Goal: Information Seeking & Learning: Learn about a topic

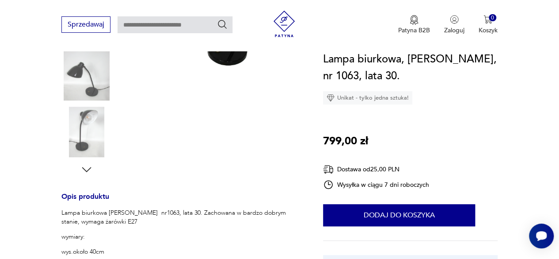
scroll to position [123, 0]
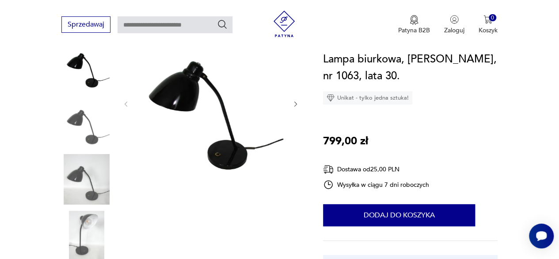
click at [97, 67] on img at bounding box center [86, 66] width 50 height 50
click at [88, 70] on img at bounding box center [86, 66] width 50 height 50
click at [211, 111] on img at bounding box center [211, 102] width 145 height 159
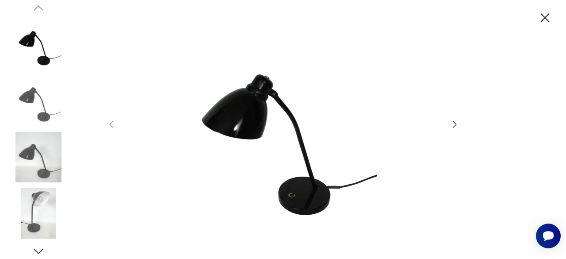
click at [457, 121] on icon "button" at bounding box center [454, 124] width 11 height 11
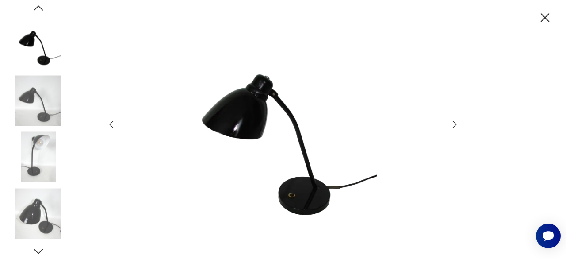
click at [457, 121] on icon "button" at bounding box center [454, 124] width 11 height 11
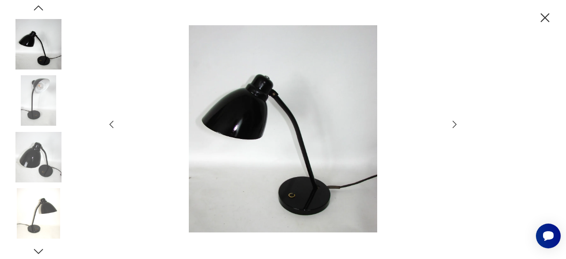
click at [457, 121] on icon "button" at bounding box center [454, 124] width 11 height 11
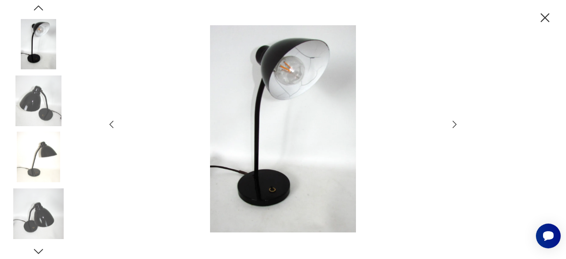
click at [457, 121] on icon "button" at bounding box center [454, 124] width 11 height 11
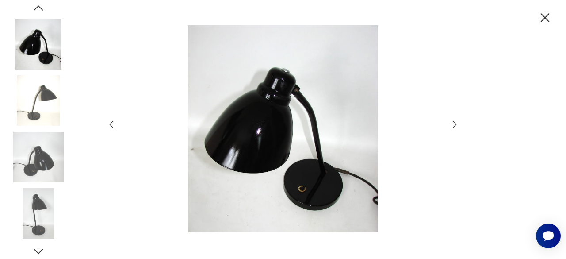
click at [457, 121] on icon "button" at bounding box center [454, 124] width 11 height 11
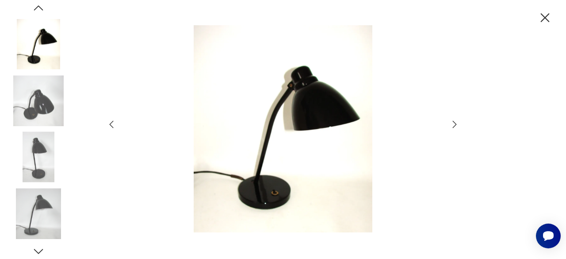
click at [457, 121] on icon "button" at bounding box center [454, 124] width 11 height 11
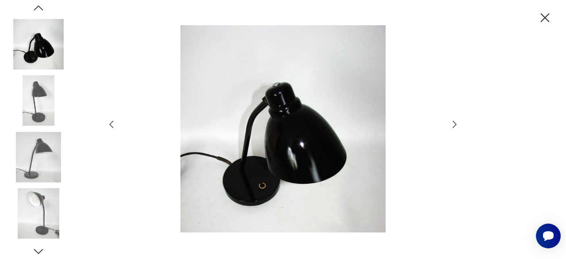
click at [457, 121] on icon "button" at bounding box center [454, 124] width 11 height 11
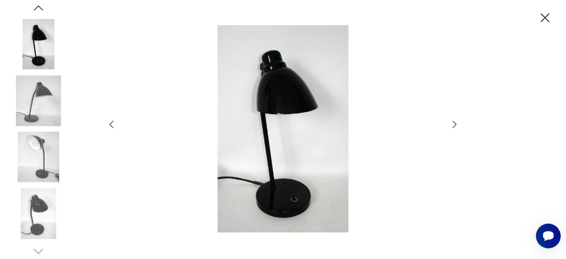
click at [457, 121] on icon "button" at bounding box center [454, 124] width 11 height 11
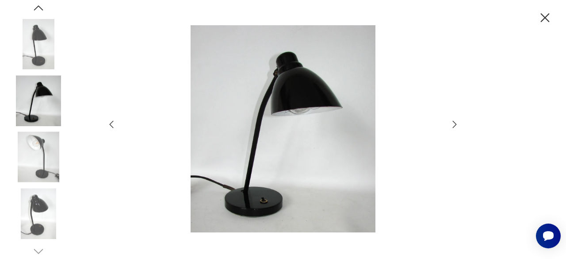
click at [457, 121] on icon "button" at bounding box center [454, 124] width 11 height 11
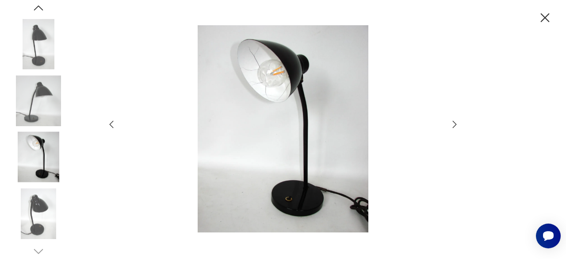
click at [457, 121] on icon "button" at bounding box center [454, 124] width 11 height 11
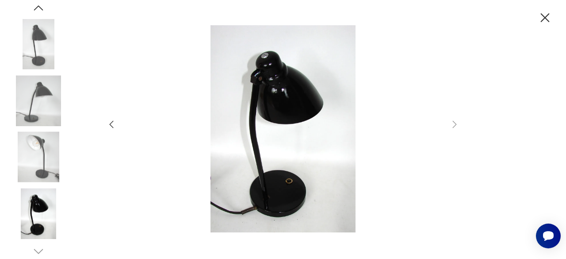
click at [547, 15] on icon "button" at bounding box center [545, 17] width 9 height 9
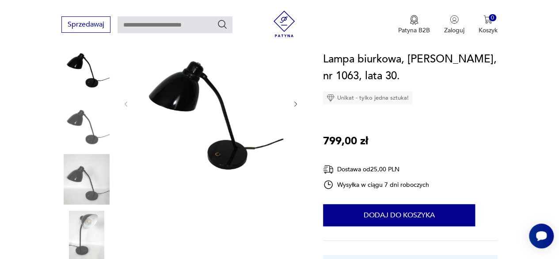
scroll to position [349, 0]
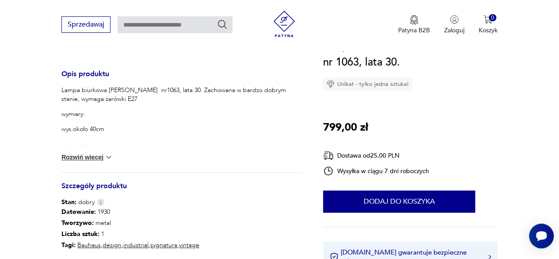
click at [75, 157] on button "Rozwiń więcej" at bounding box center [86, 157] width 51 height 9
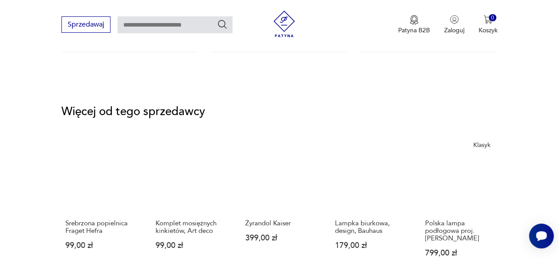
scroll to position [0, 0]
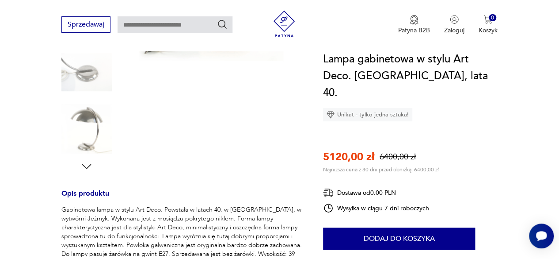
scroll to position [90, 0]
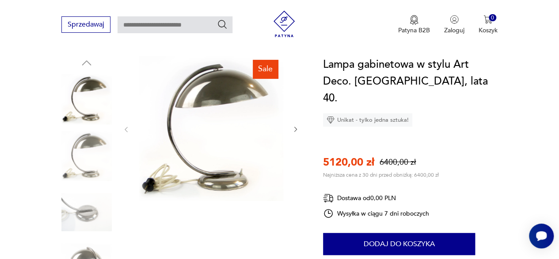
click at [295, 131] on icon "button" at bounding box center [295, 129] width 7 height 7
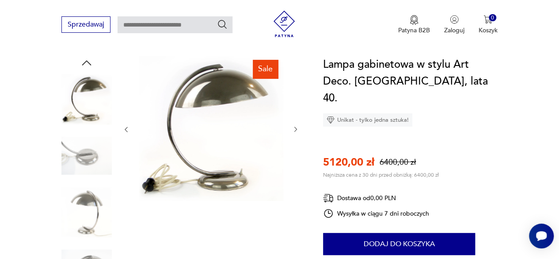
click at [295, 131] on icon "button" at bounding box center [295, 129] width 7 height 7
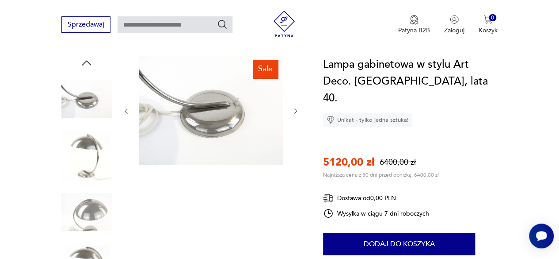
click at [295, 111] on icon "button" at bounding box center [295, 110] width 7 height 7
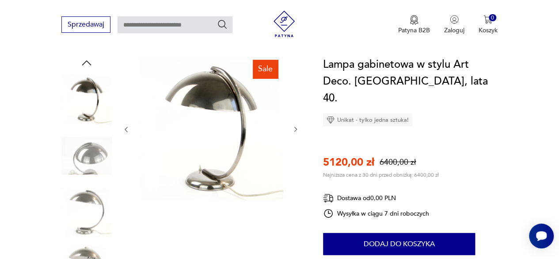
click at [295, 111] on div at bounding box center [211, 129] width 177 height 146
click at [295, 126] on icon "button" at bounding box center [295, 129] width 7 height 7
